Goal: Task Accomplishment & Management: Use online tool/utility

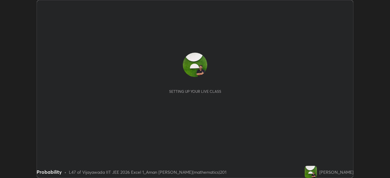
scroll to position [178, 390]
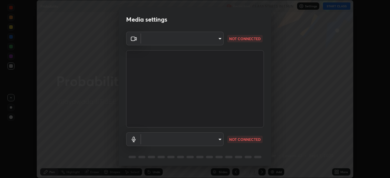
type input "3b33a3c761c0e45613f6c67bedc5ec5bb3616ed3905ce22176cb2855069b3ab3"
type input "communications"
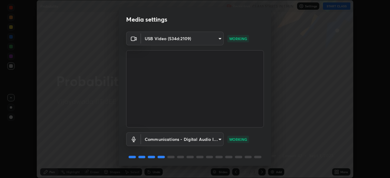
scroll to position [22, 0]
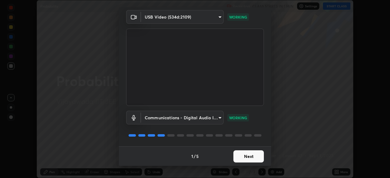
click at [254, 158] on button "Next" at bounding box center [249, 157] width 31 height 12
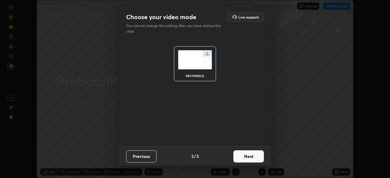
scroll to position [0, 0]
click at [255, 157] on button "Next" at bounding box center [249, 157] width 31 height 12
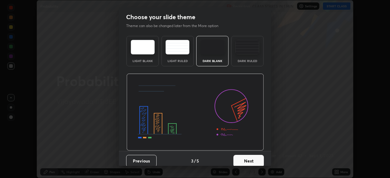
click at [260, 162] on button "Next" at bounding box center [249, 161] width 31 height 12
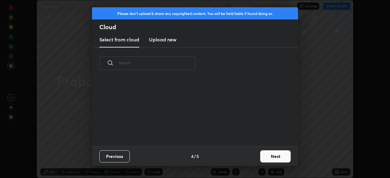
scroll to position [2, 3]
click at [271, 158] on button "Next" at bounding box center [275, 157] width 31 height 12
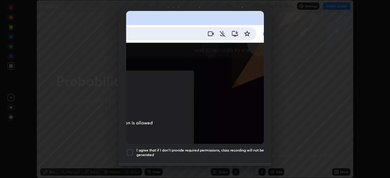
scroll to position [146, 0]
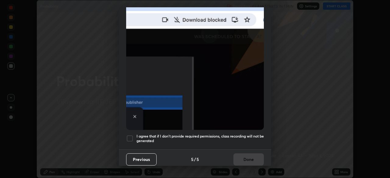
click at [132, 137] on div at bounding box center [129, 138] width 7 height 7
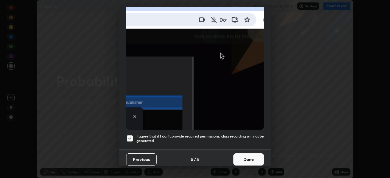
click at [239, 156] on button "Done" at bounding box center [249, 160] width 31 height 12
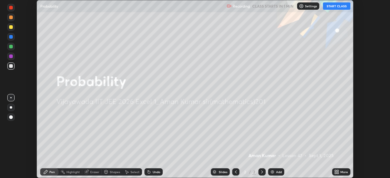
click at [341, 7] on button "START CLASS" at bounding box center [336, 5] width 27 height 7
